Goal: Task Accomplishment & Management: Manage account settings

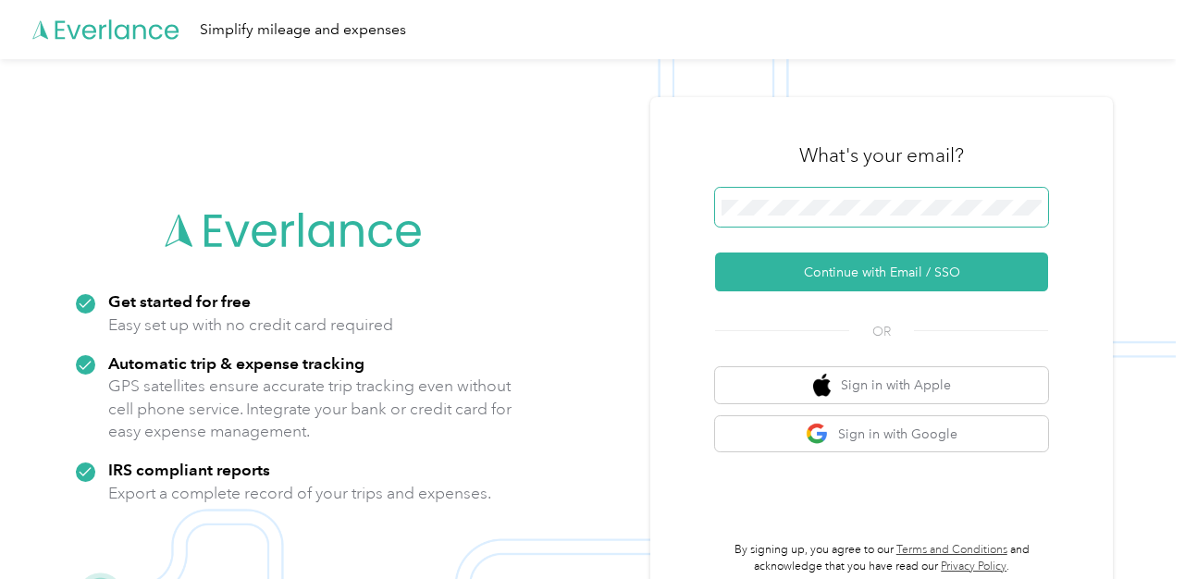
click at [811, 196] on span at bounding box center [881, 207] width 333 height 39
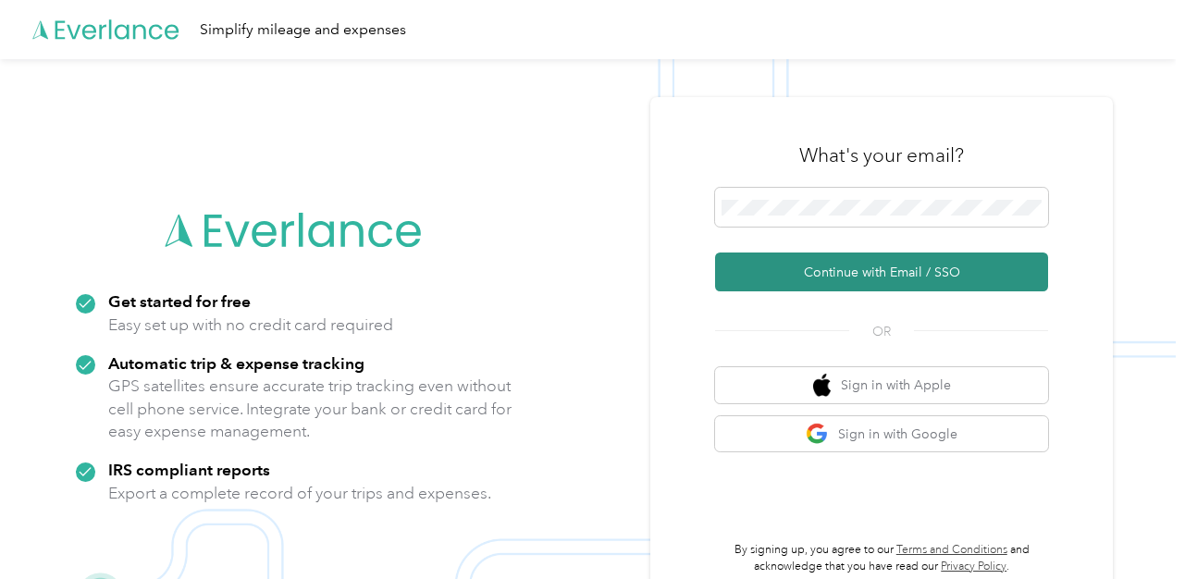
click at [831, 267] on button "Continue with Email / SSO" at bounding box center [881, 272] width 333 height 39
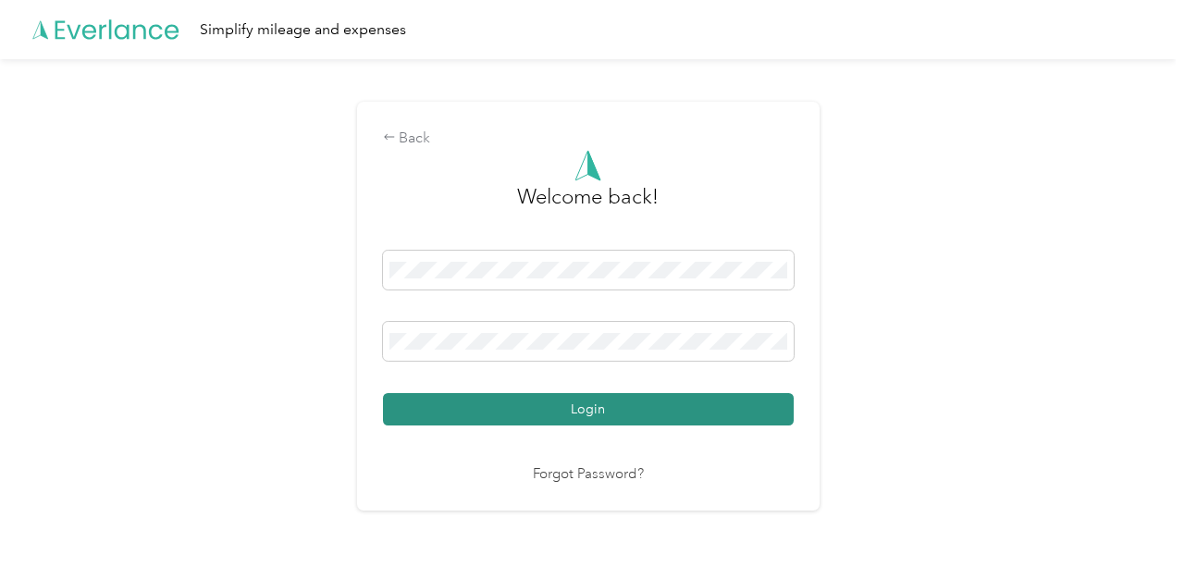
click at [487, 416] on button "Login" at bounding box center [588, 409] width 411 height 32
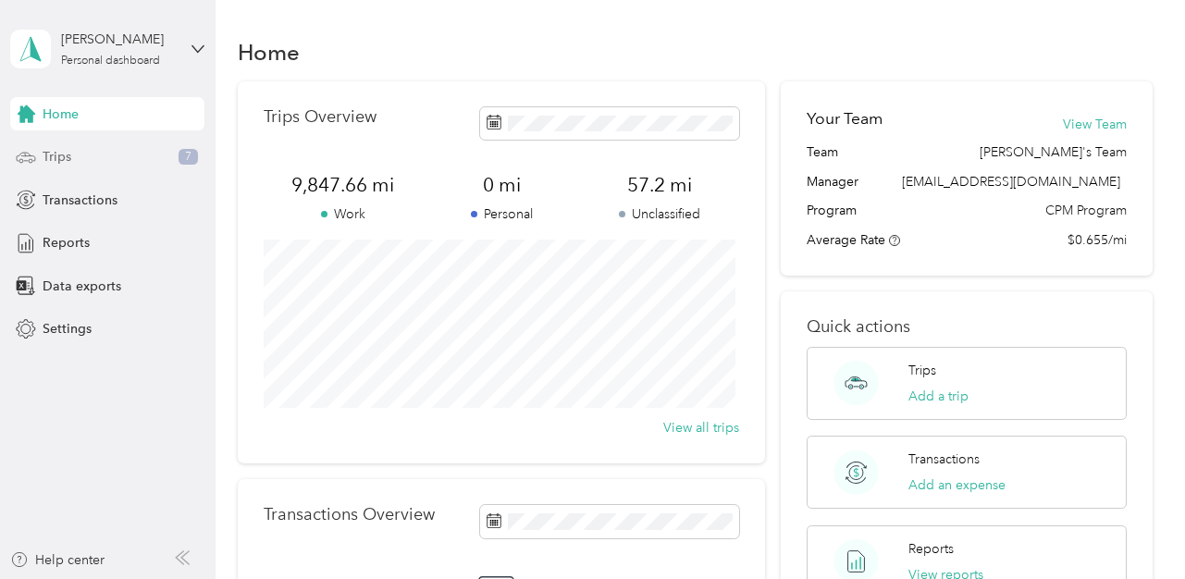
click at [53, 150] on span "Trips" at bounding box center [57, 156] width 29 height 19
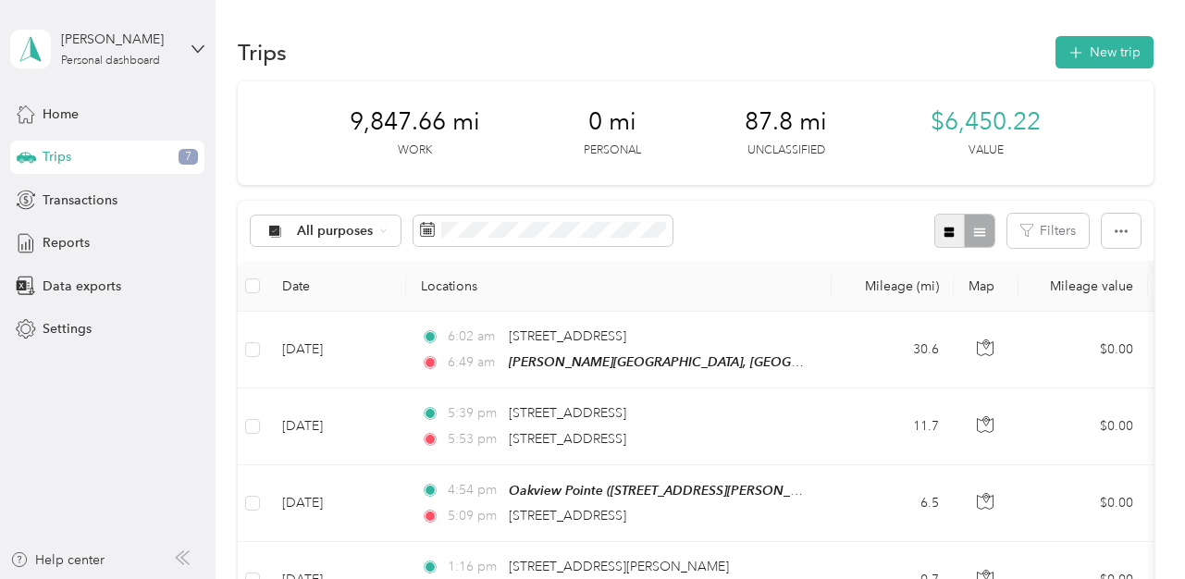
click at [954, 238] on button "button" at bounding box center [950, 231] width 31 height 34
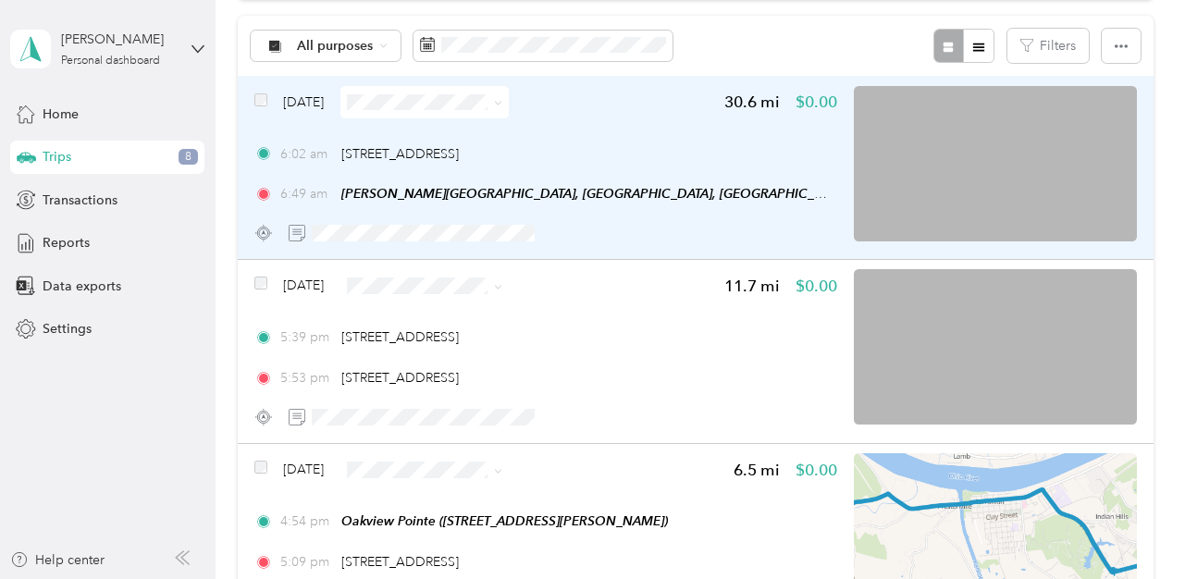
scroll to position [93, 0]
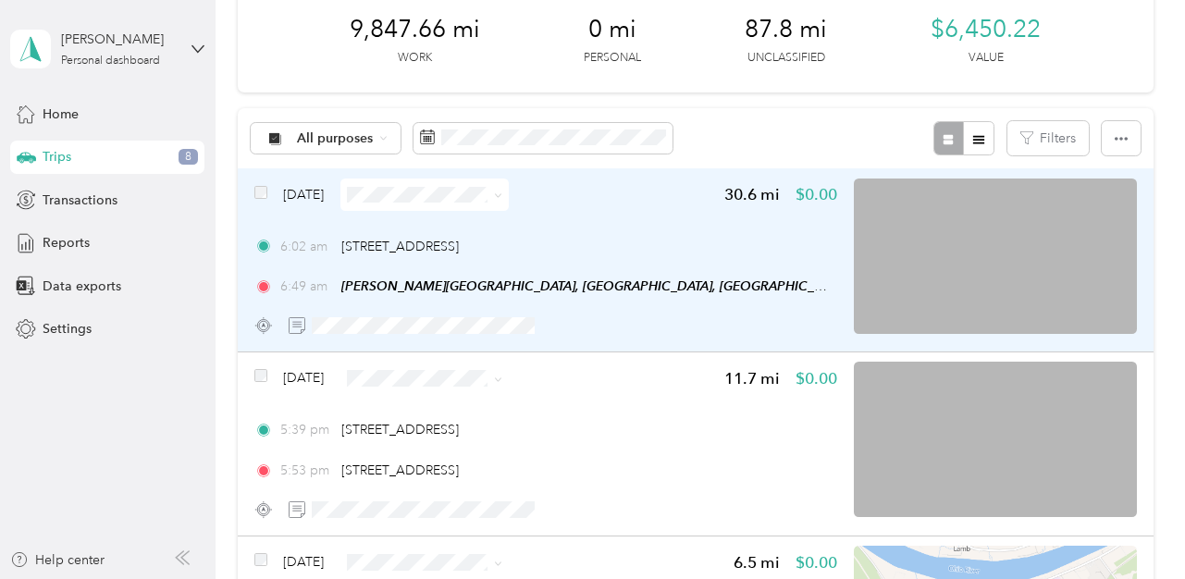
click at [621, 221] on div "[DATE] 30.6 mi $0.00 6:02 am [STREET_ADDRESS] 6:49 am [PERSON_NAME][GEOGRAPHIC_…" at bounding box center [545, 261] width 583 height 164
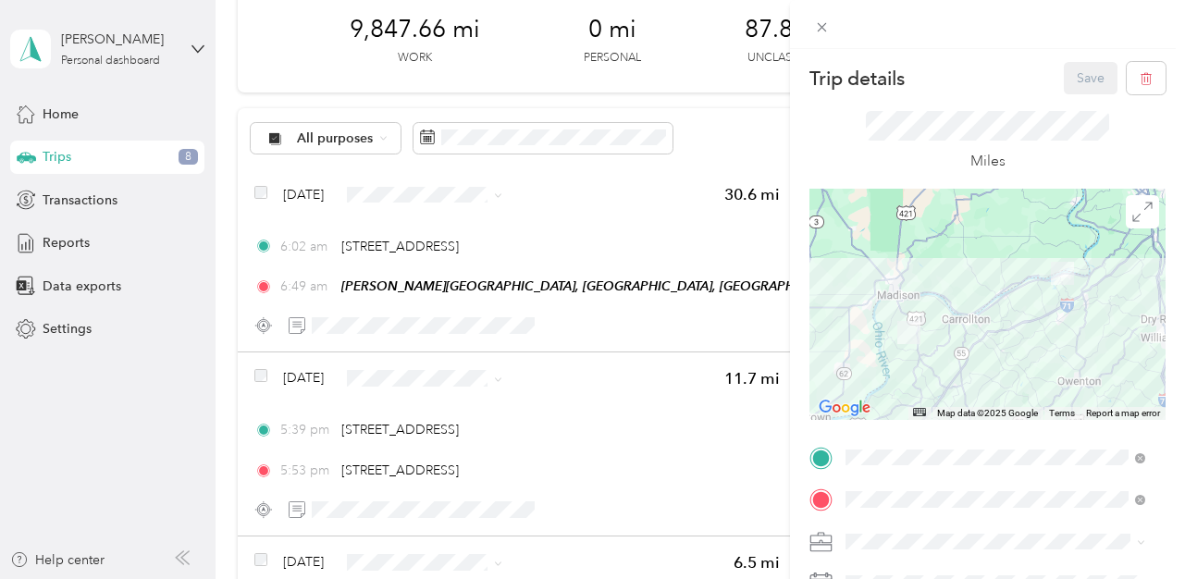
click at [903, 326] on span "[STREET_ADDRESS][PERSON_NAME]" at bounding box center [991, 318] width 220 height 16
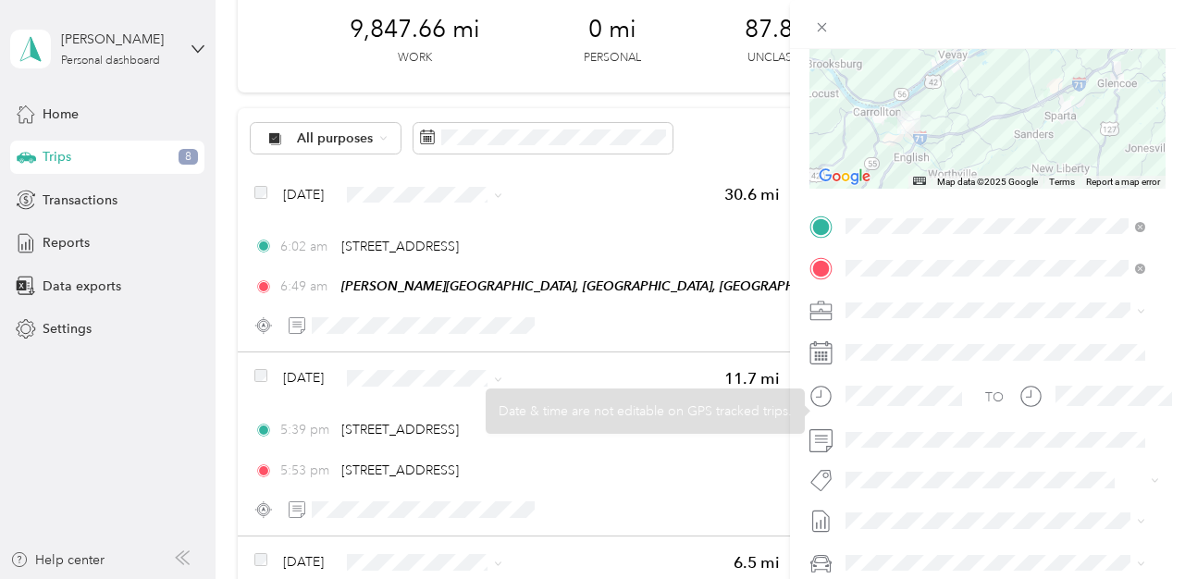
scroll to position [278, 0]
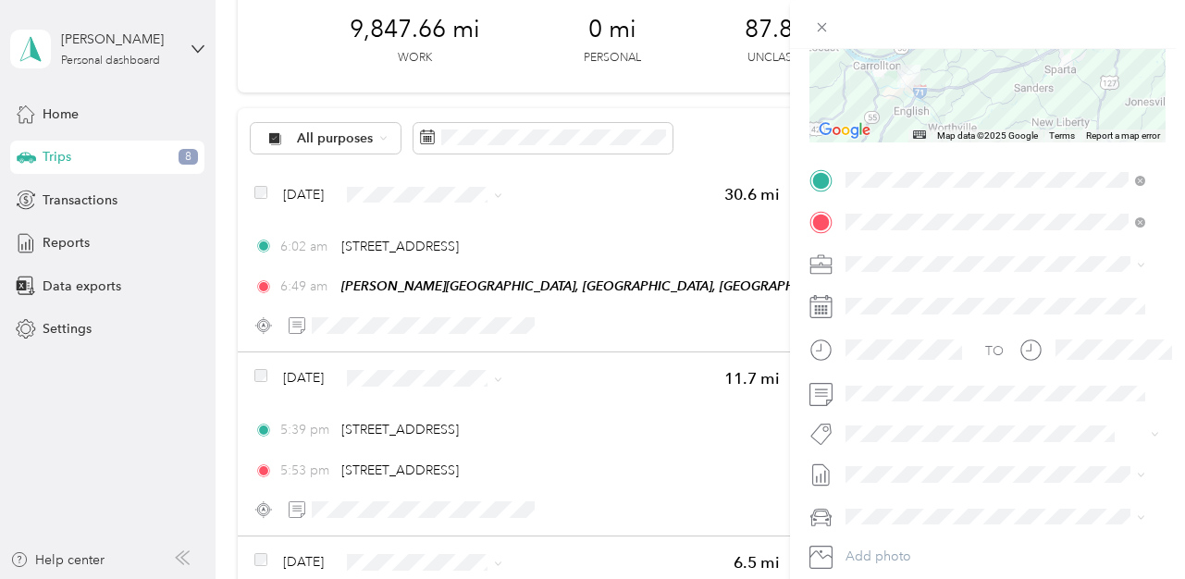
click at [912, 294] on span "Flagship Communities" at bounding box center [917, 297] width 130 height 16
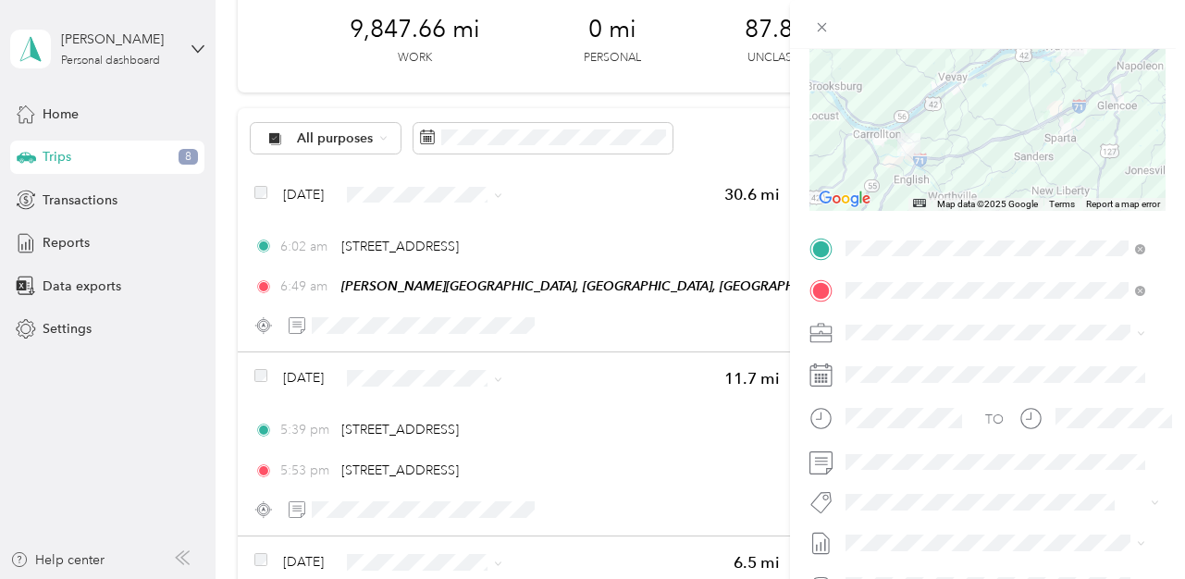
scroll to position [0, 0]
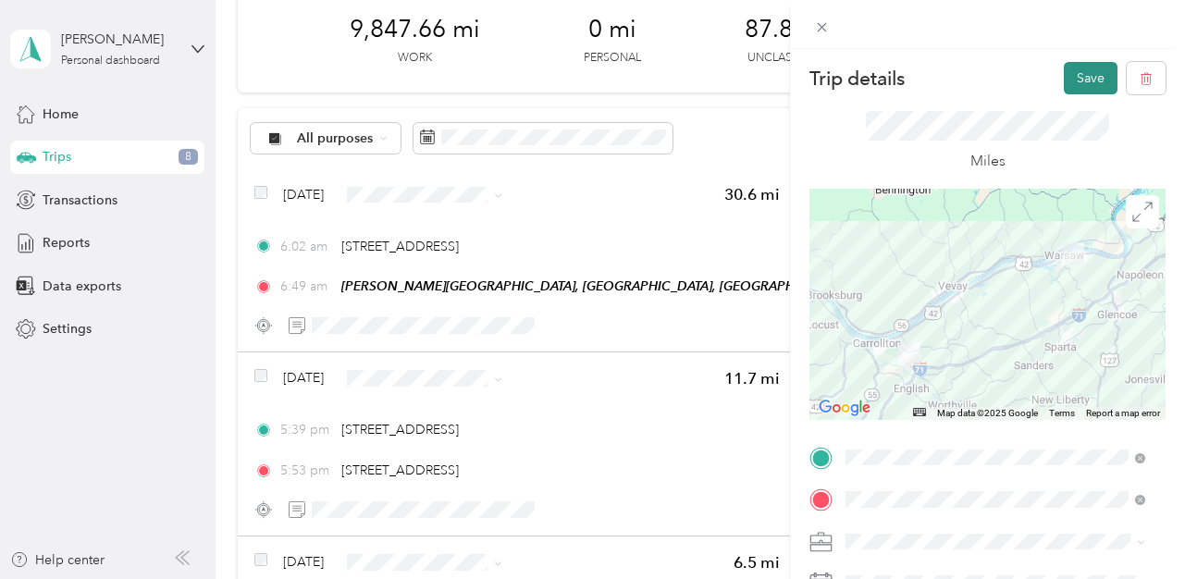
click at [1071, 81] on button "Save" at bounding box center [1091, 78] width 54 height 32
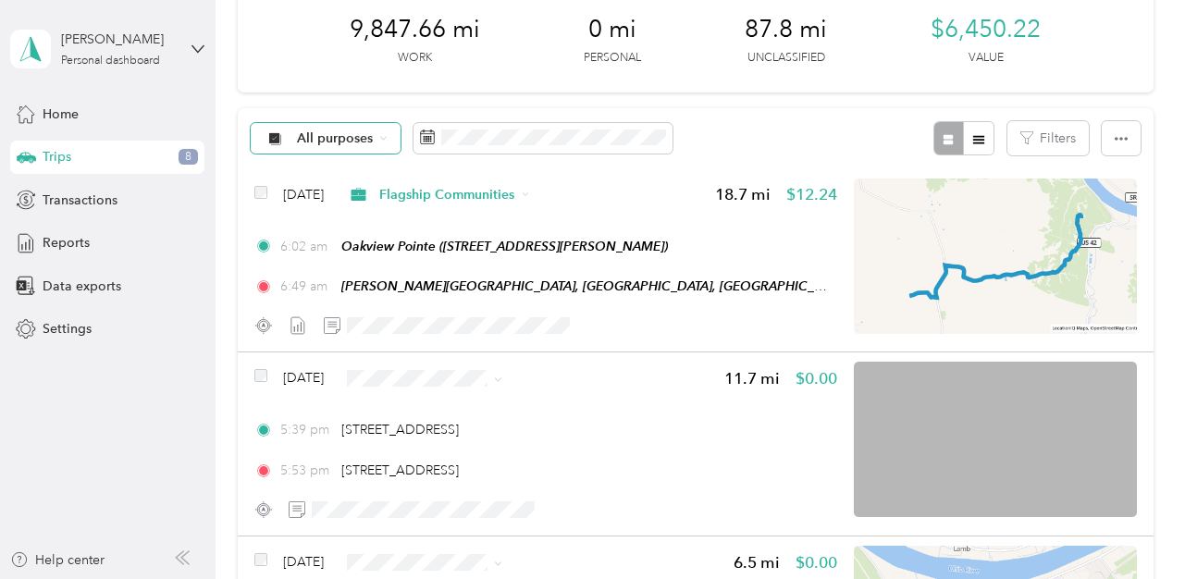
click at [340, 138] on span "All purposes" at bounding box center [335, 138] width 77 height 13
click at [329, 199] on span "Unclassified" at bounding box center [364, 203] width 135 height 19
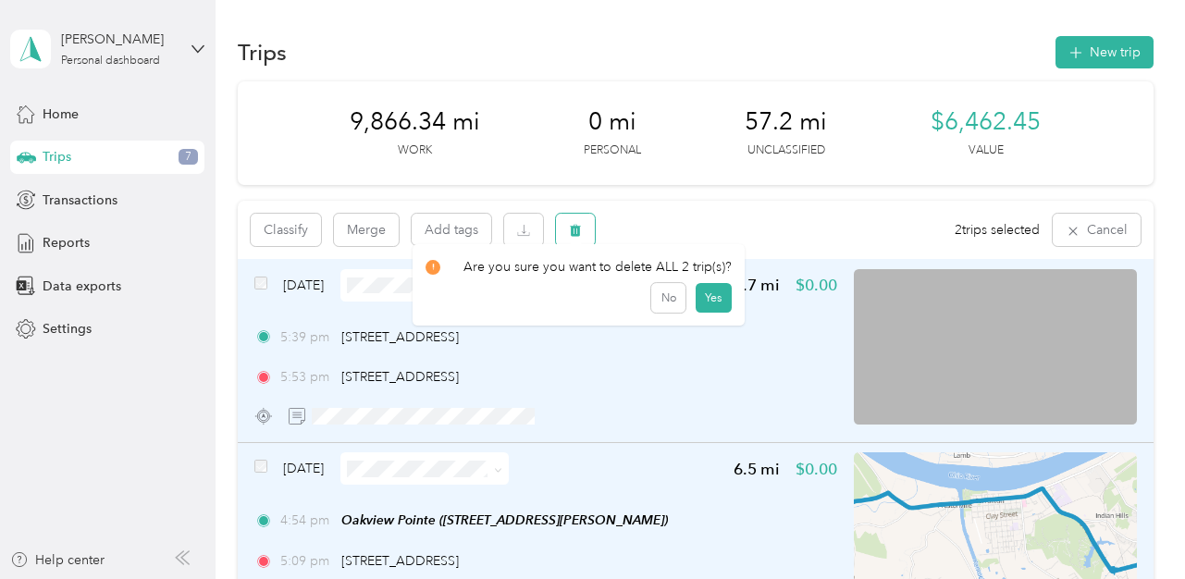
click at [579, 228] on icon "button" at bounding box center [575, 231] width 11 height 12
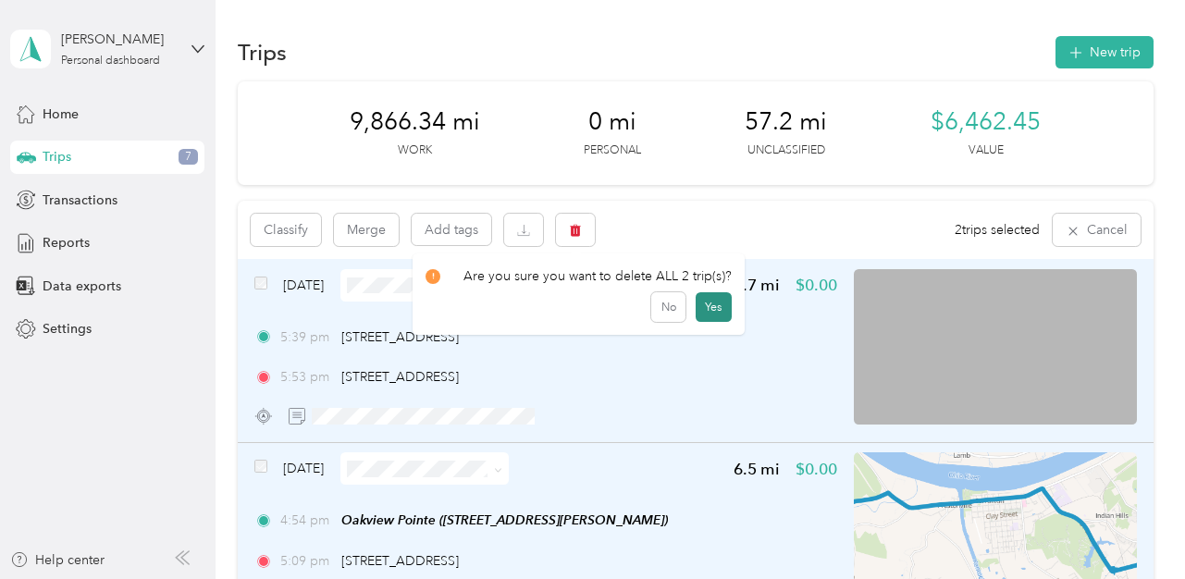
click at [712, 304] on button "Yes" at bounding box center [714, 307] width 36 height 30
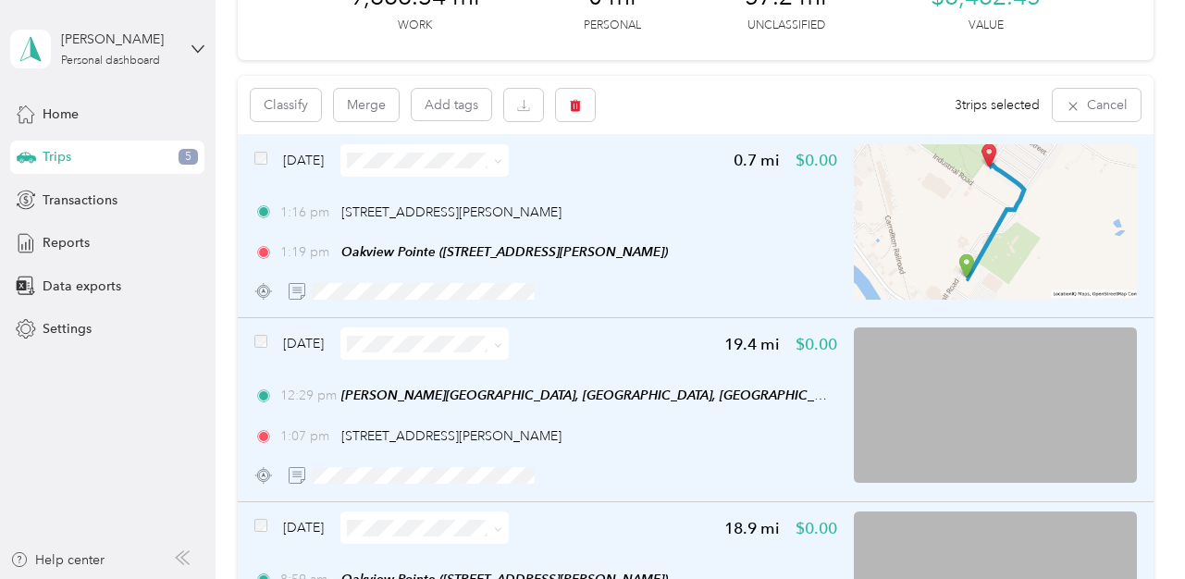
scroll to position [93, 0]
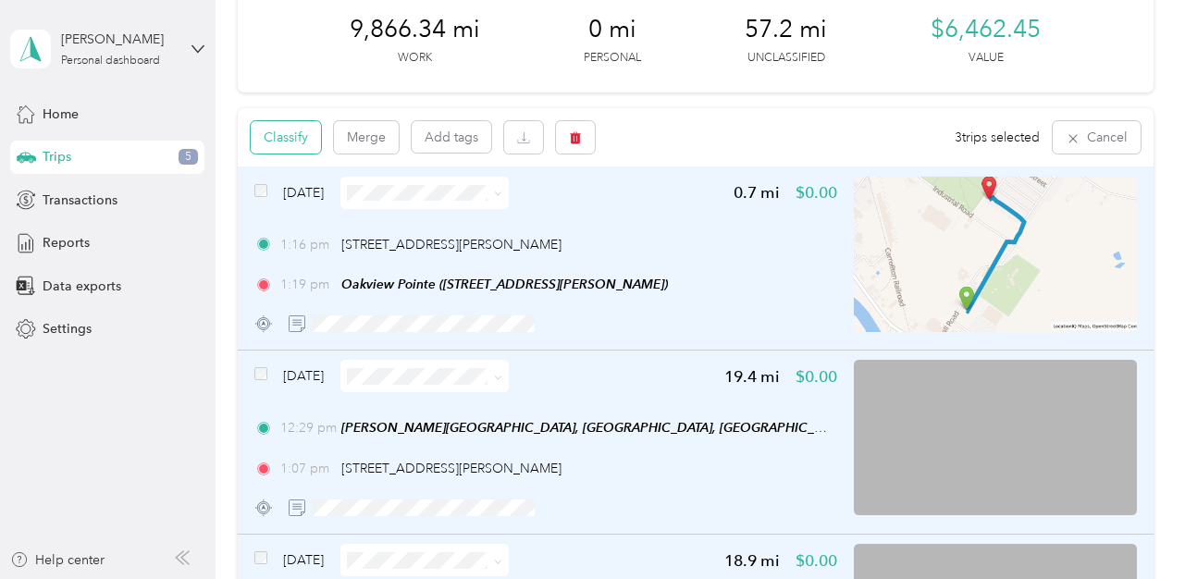
click at [294, 150] on div "Classify Merge Add tags 3 trips selected Cancel" at bounding box center [695, 137] width 915 height 58
click at [297, 130] on button "Classify" at bounding box center [286, 137] width 70 height 32
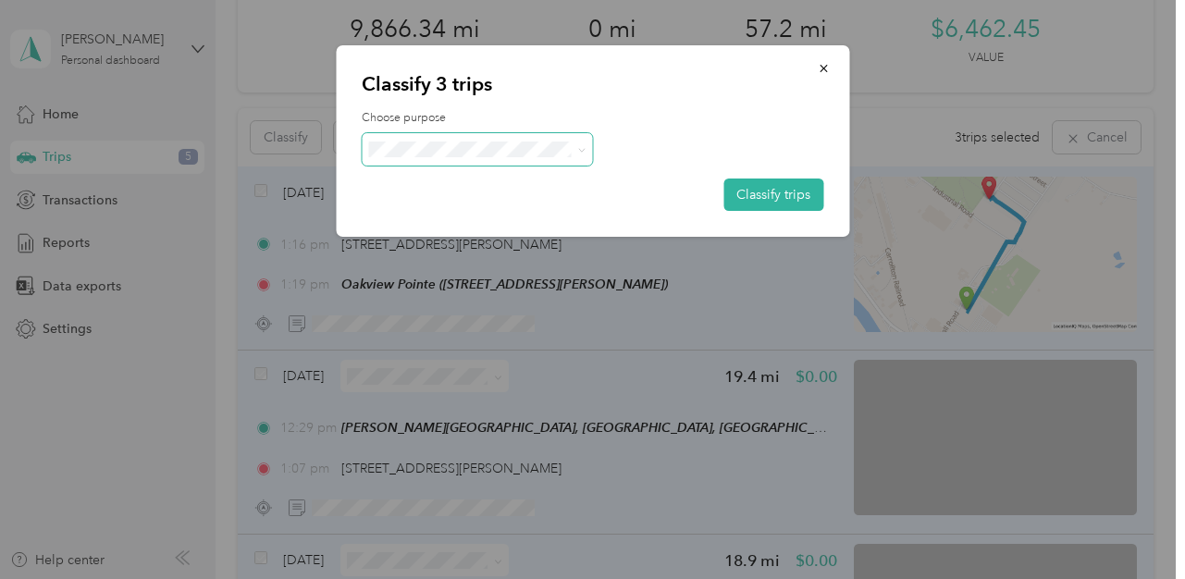
click at [466, 183] on span "Flagship Communities" at bounding box center [494, 182] width 172 height 19
click at [791, 195] on button "Classify trips" at bounding box center [774, 195] width 100 height 32
